Goal: Task Accomplishment & Management: Use online tool/utility

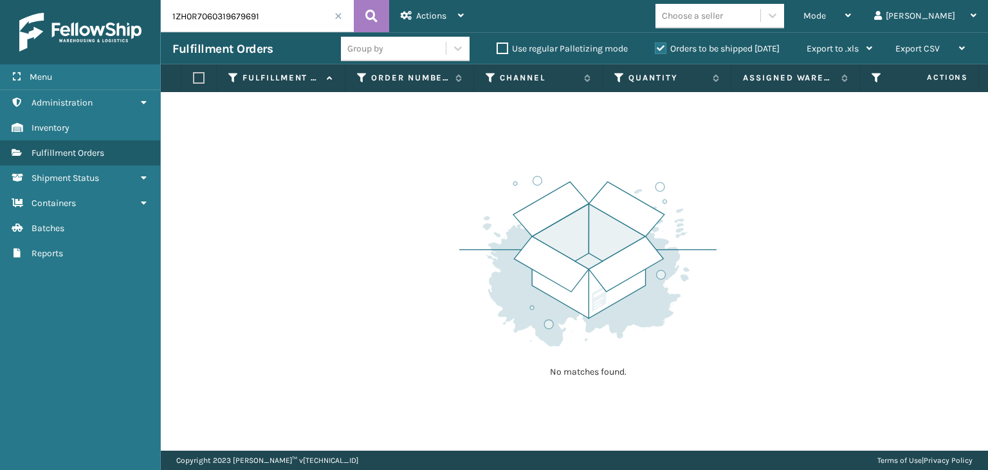
click at [751, 51] on label "Orders to be shipped [DATE]" at bounding box center [717, 48] width 125 height 11
click at [656, 50] on input "Orders to be shipped [DATE]" at bounding box center [655, 45] width 1 height 8
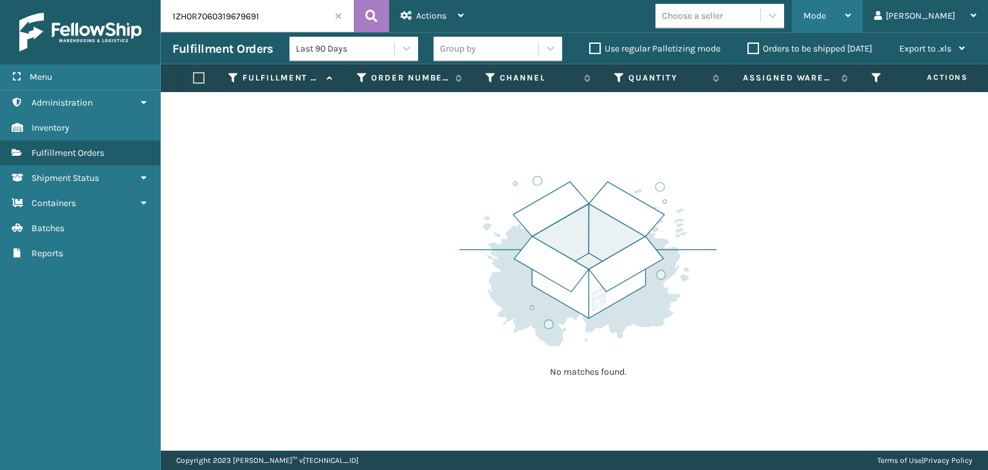
click at [826, 13] on span "Mode" at bounding box center [814, 15] width 23 height 11
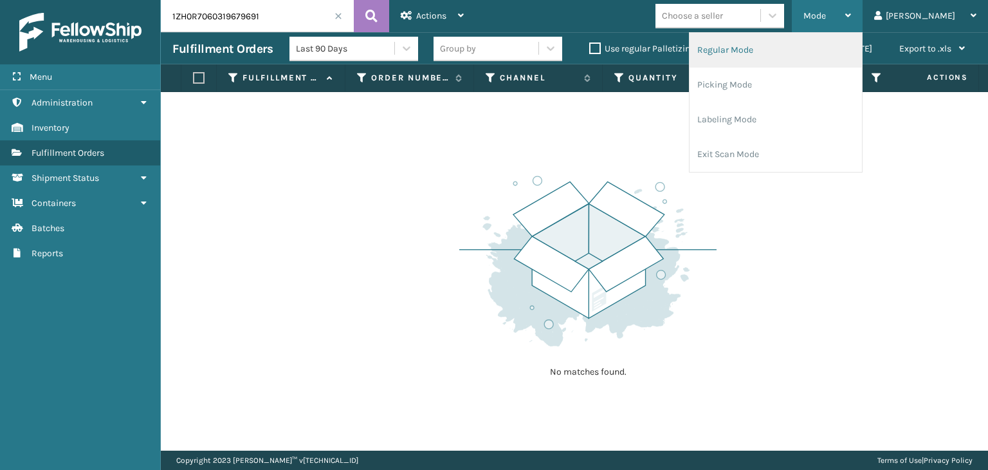
click at [814, 46] on li "Regular Mode" at bounding box center [776, 50] width 172 height 35
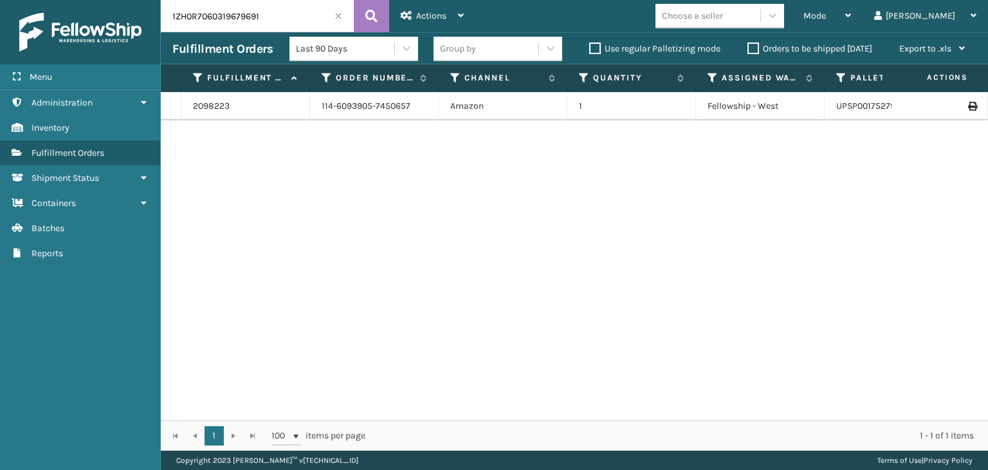
click at [479, 52] on div "Group by" at bounding box center [486, 48] width 105 height 21
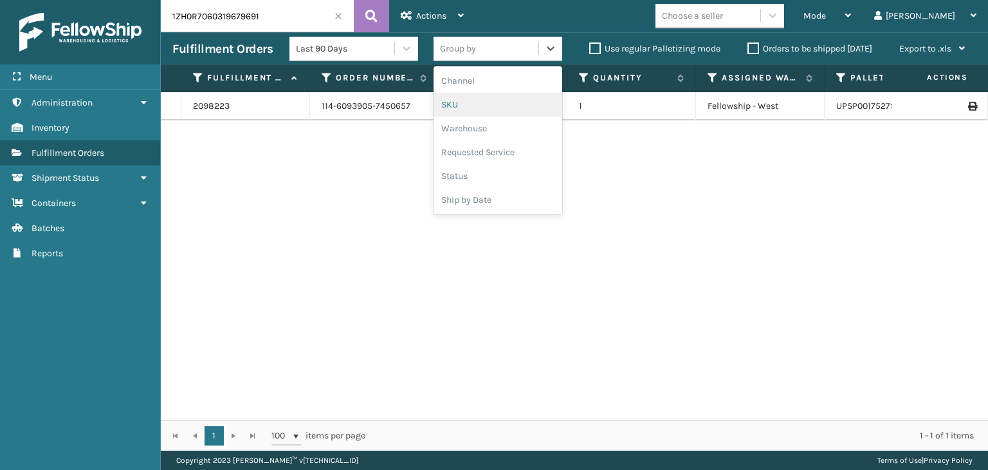
click at [499, 95] on div "SKU" at bounding box center [498, 105] width 129 height 24
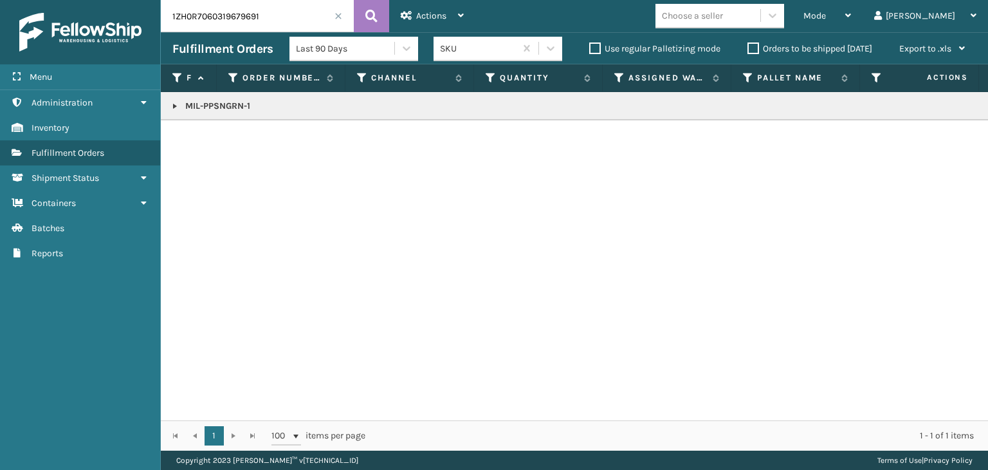
drag, startPoint x: 324, startPoint y: 19, endPoint x: 0, endPoint y: 57, distance: 326.5
click at [0, 0] on div "Menu Administration Inventory Fulfillment Orders Shipment Status Containers Bat…" at bounding box center [494, 0] width 988 height 0
type input "EY"
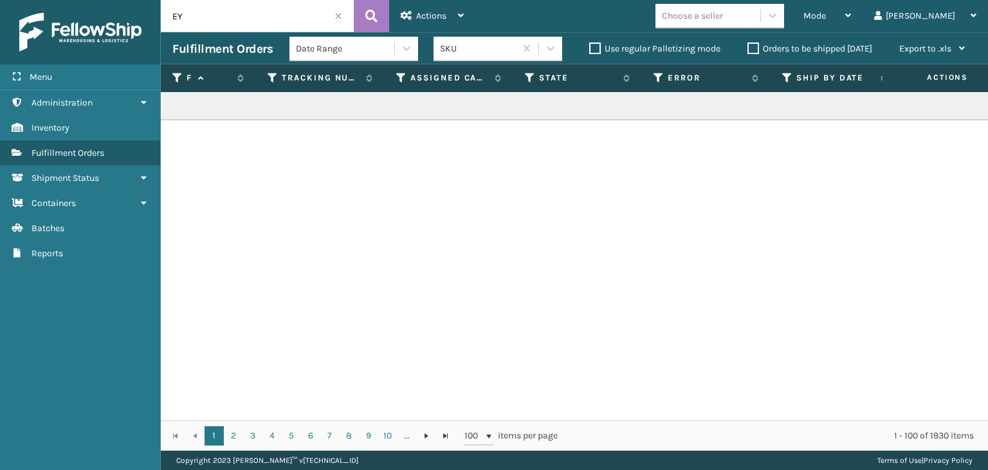
scroll to position [0, 542]
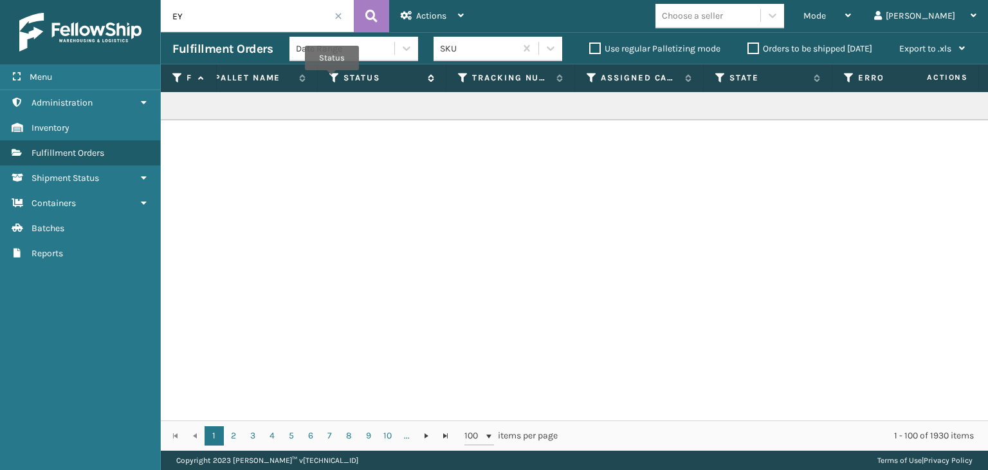
click at [332, 79] on icon at bounding box center [334, 78] width 10 height 12
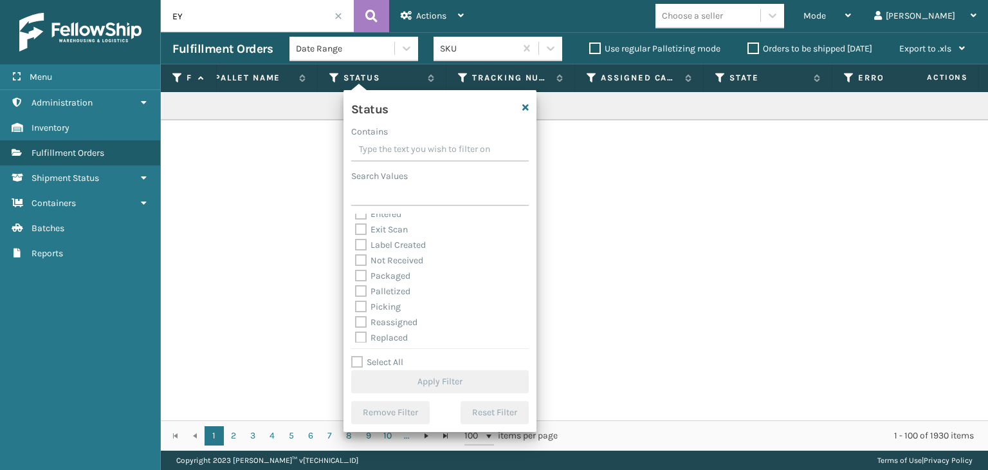
scroll to position [72, 0]
click at [392, 256] on label "Palletized" at bounding box center [382, 257] width 55 height 11
click at [356, 256] on input "Palletized" at bounding box center [355, 254] width 1 height 8
checkbox input "true"
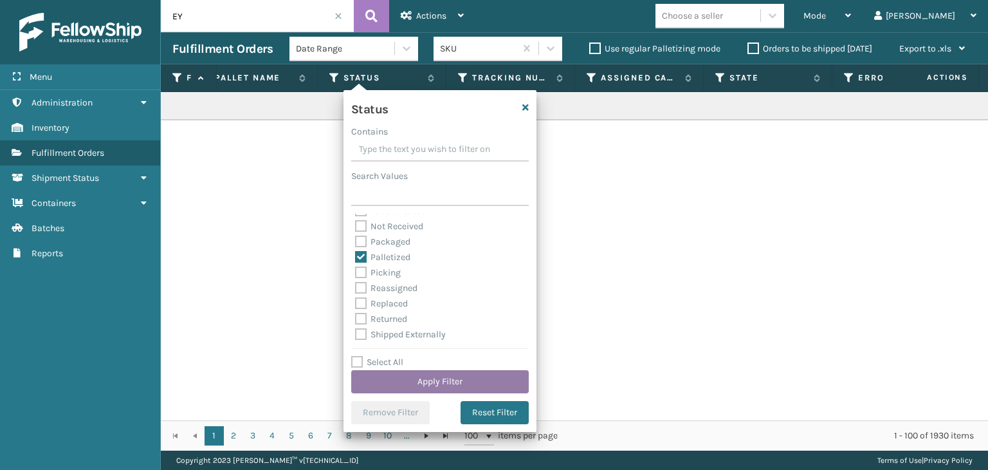
click at [461, 384] on button "Apply Filter" at bounding box center [440, 381] width 178 height 23
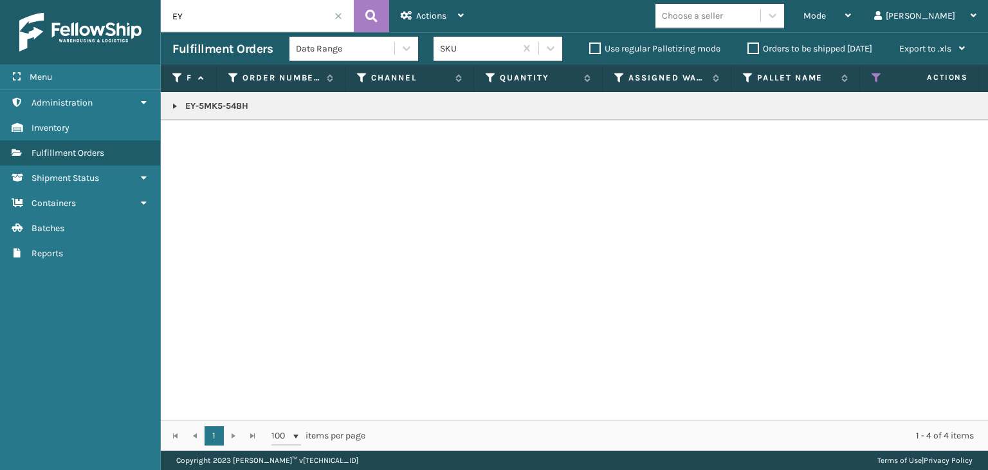
click at [177, 109] on link at bounding box center [175, 106] width 10 height 10
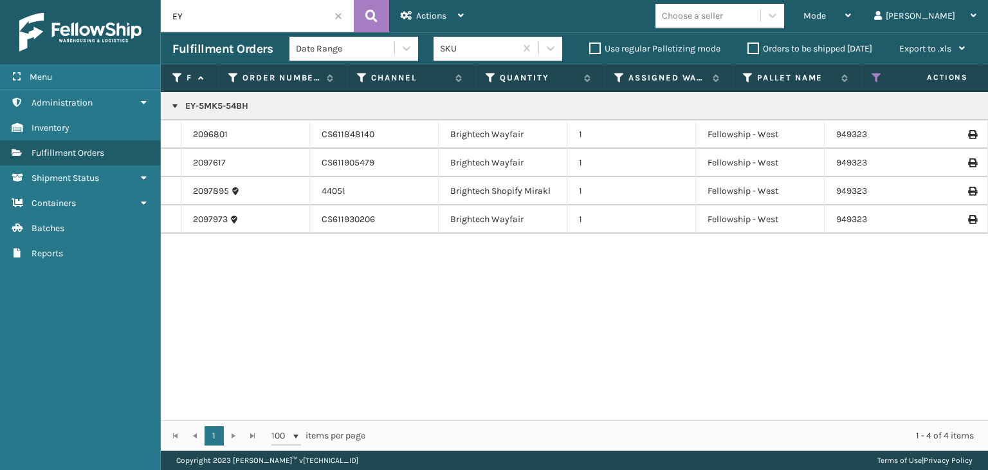
click at [968, 190] on icon at bounding box center [972, 191] width 8 height 9
